Goal: Check status: Check status

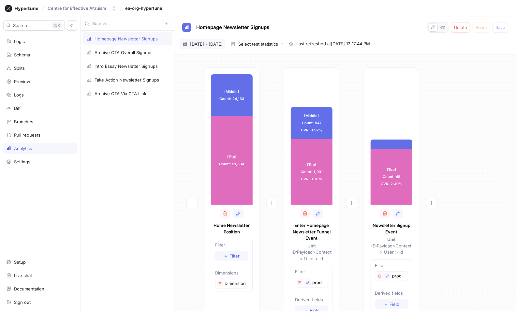
click at [222, 44] on span "[DATE] - [DATE]" at bounding box center [206, 44] width 33 height 7
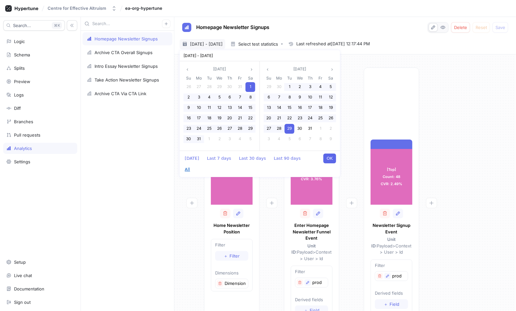
click at [193, 164] on button "All" at bounding box center [187, 169] width 12 height 10
type input "[DATE] ~ [DATE]"
